Goal: Find contact information: Find contact information

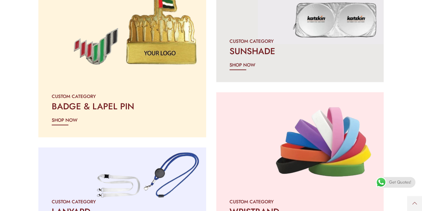
scroll to position [868, 0]
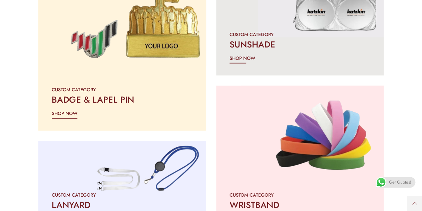
click at [116, 84] on div "CUSTOM CATEGORY BADGE & LAPEL PIN SHOP NOW" at bounding box center [122, 101] width 168 height 58
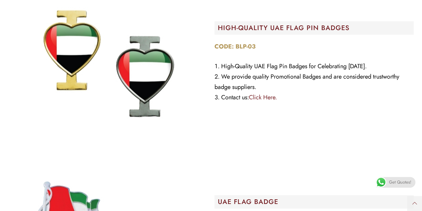
scroll to position [2102, 0]
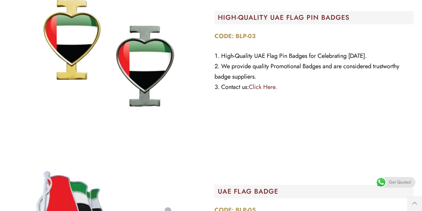
click at [391, 182] on span "Get Quotes!" at bounding box center [400, 182] width 22 height 11
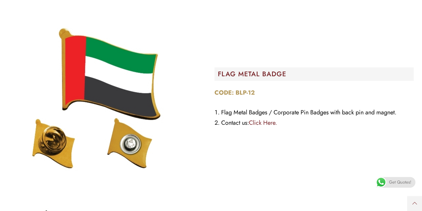
scroll to position [3337, 0]
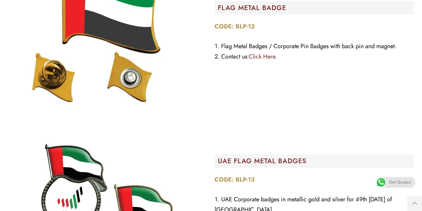
click at [266, 61] on link "Click Here." at bounding box center [263, 56] width 28 height 9
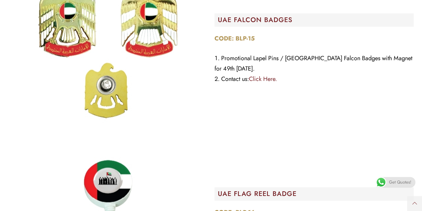
scroll to position [3834, 0]
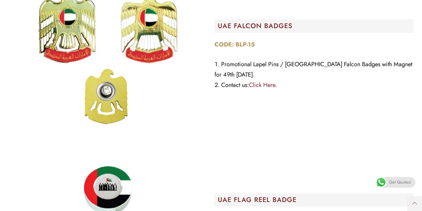
click at [260, 89] on link "Click Here." at bounding box center [263, 84] width 28 height 9
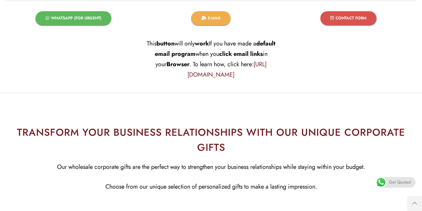
scroll to position [4270, 0]
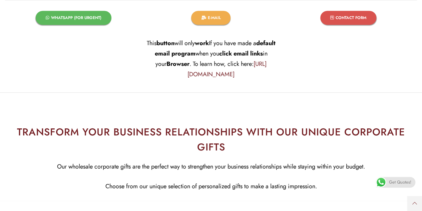
click at [228, 78] on link "https://prnt.sc/wdge4v" at bounding box center [227, 68] width 79 height 19
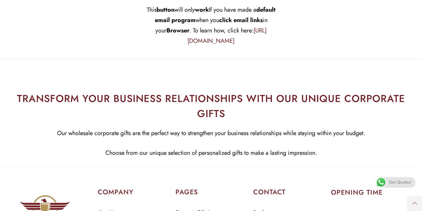
scroll to position [4237, 0]
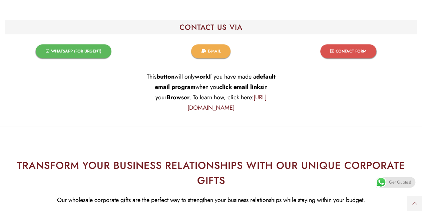
click at [340, 53] on span "CONTACT FORM​" at bounding box center [351, 51] width 31 height 4
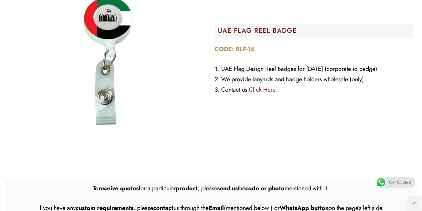
scroll to position [3970, 0]
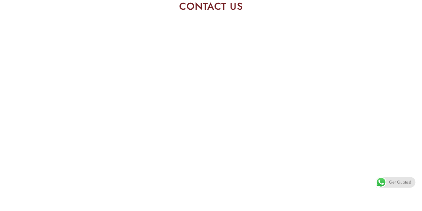
scroll to position [100, 0]
